Goal: Task Accomplishment & Management: Manage account settings

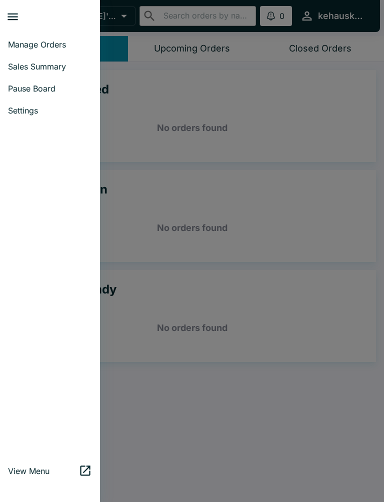
click at [62, 67] on span "Sales Summary" at bounding box center [50, 67] width 84 height 10
select select "03:00"
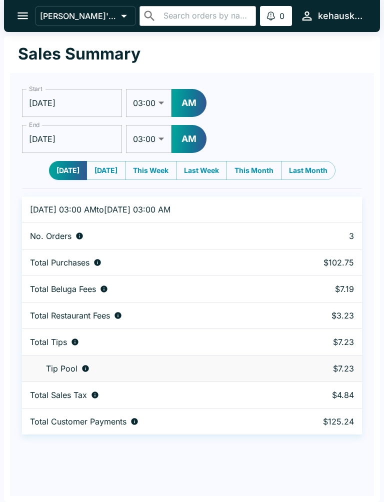
click at [27, 11] on icon "open drawer" at bounding box center [23, 16] width 14 height 14
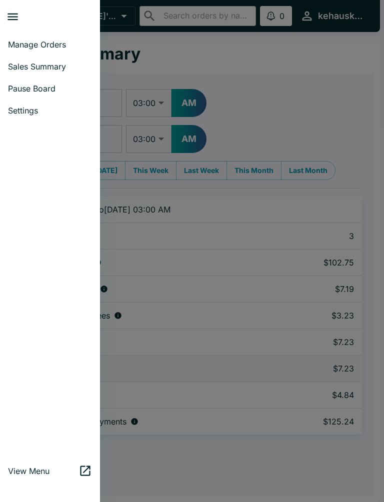
click at [63, 46] on span "Manage Orders" at bounding box center [50, 45] width 84 height 10
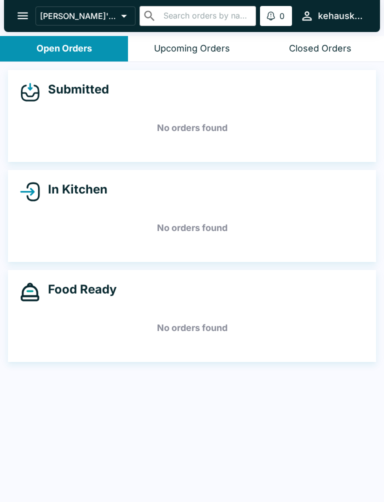
click at [26, 20] on icon "open drawer" at bounding box center [23, 16] width 14 height 14
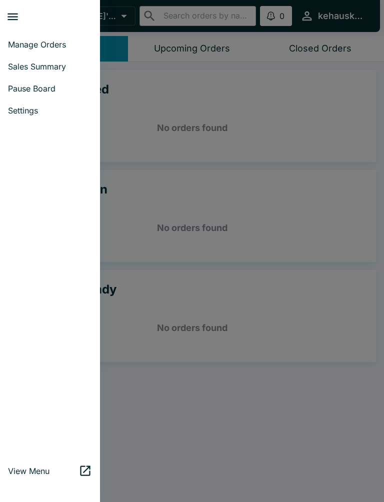
click at [18, 19] on icon "close drawer" at bounding box center [13, 17] width 14 height 14
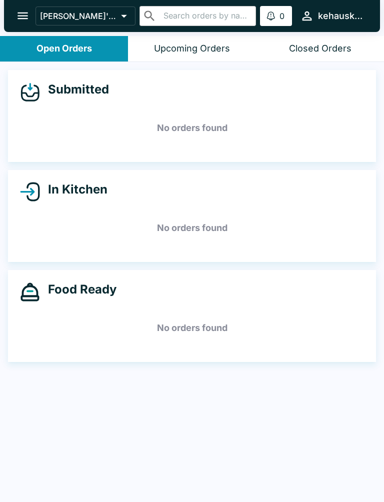
click at [27, 12] on icon "open drawer" at bounding box center [23, 16] width 14 height 14
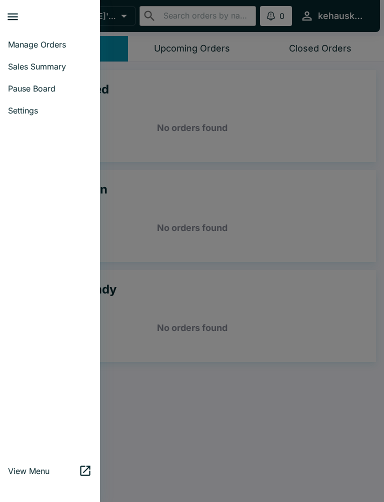
click at [64, 67] on span "Sales Summary" at bounding box center [50, 67] width 84 height 10
select select "03:00"
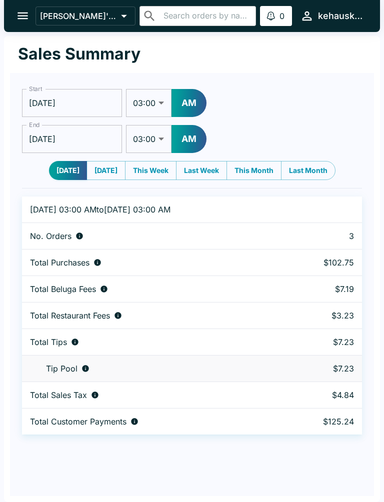
click at [69, 103] on input "[DATE]" at bounding box center [72, 103] width 100 height 28
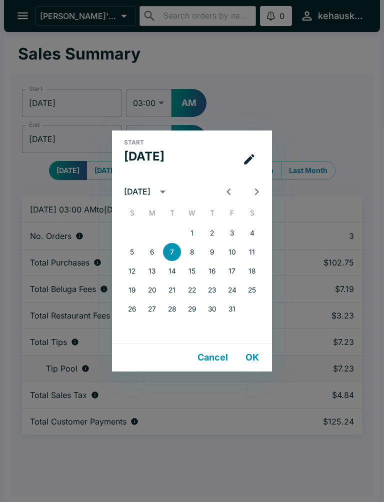
click at [229, 198] on icon "Previous month" at bounding box center [229, 192] width 14 height 14
click at [209, 364] on button "Cancel" at bounding box center [213, 358] width 39 height 20
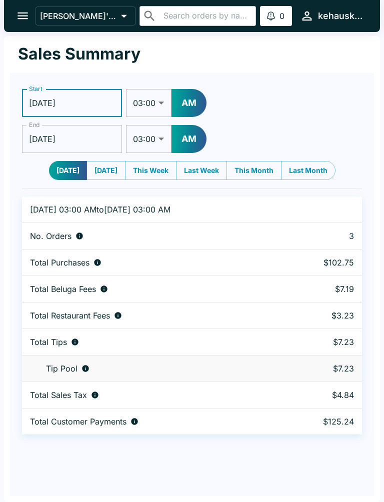
click at [29, 18] on icon "open drawer" at bounding box center [23, 16] width 14 height 14
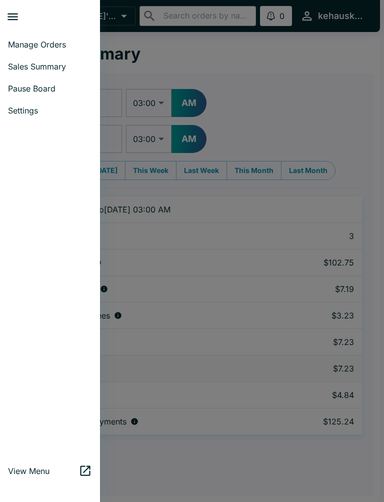
click at [59, 41] on span "Manage Orders" at bounding box center [50, 45] width 84 height 10
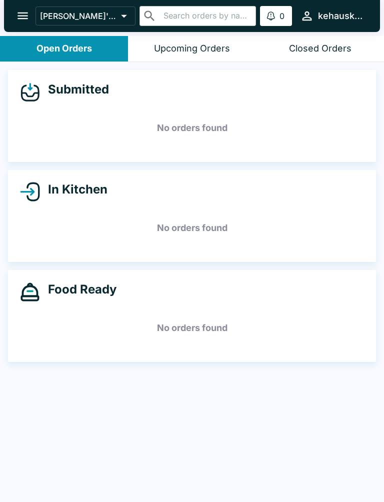
click at [44, 40] on button "Open Orders" at bounding box center [64, 49] width 128 height 26
click at [23, 8] on button "open drawer" at bounding box center [23, 16] width 26 height 26
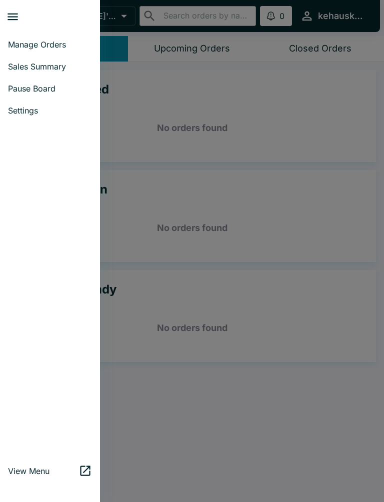
click at [60, 66] on span "Sales Summary" at bounding box center [50, 67] width 84 height 10
select select "03:00"
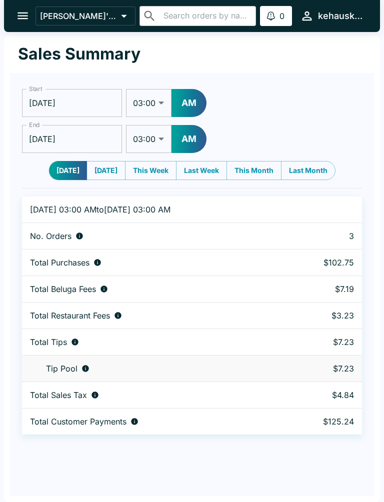
click at [16, 15] on button "open drawer" at bounding box center [23, 16] width 26 height 26
